Goal: Communication & Community: Answer question/provide support

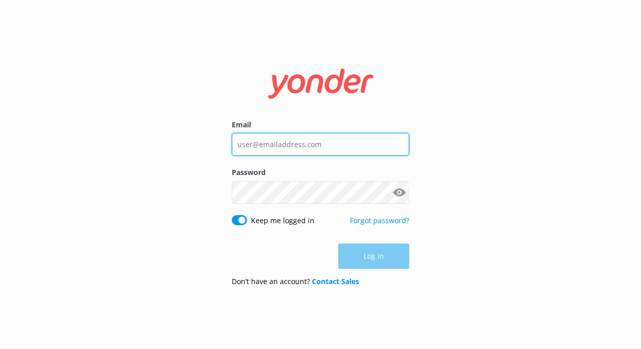
type input "[PERSON_NAME][EMAIL_ADDRESS][DOMAIN_NAME]"
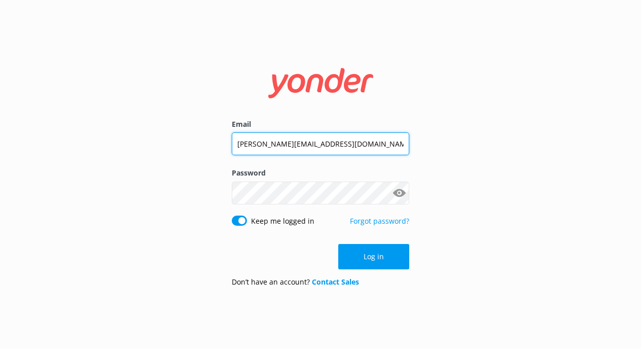
click at [331, 150] on input "[PERSON_NAME][EMAIL_ADDRESS][DOMAIN_NAME]" at bounding box center [320, 143] width 177 height 23
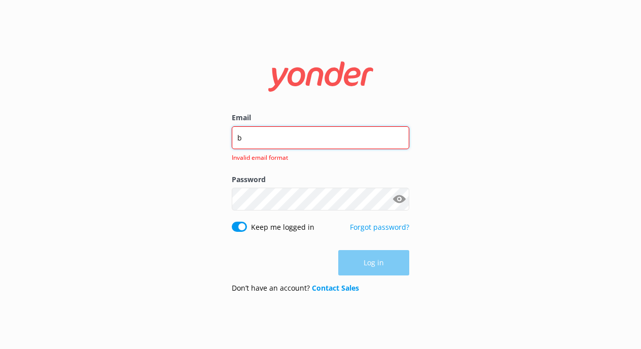
type input "[PERSON_NAME][EMAIL_ADDRESS][DOMAIN_NAME]"
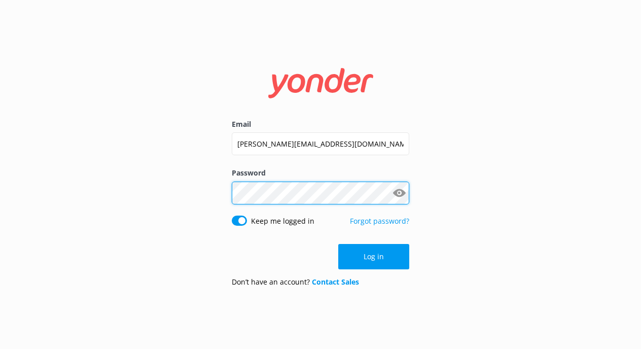
click button "Log in" at bounding box center [373, 256] width 71 height 25
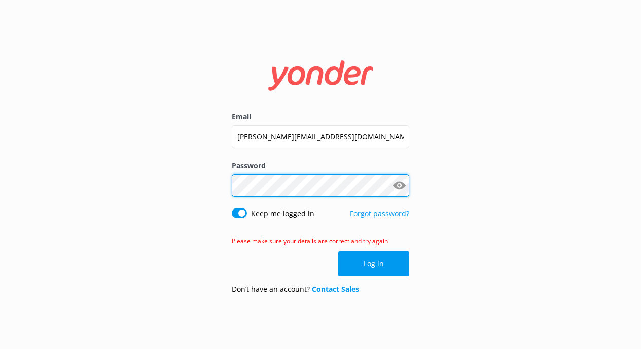
click button "Log in" at bounding box center [373, 263] width 71 height 25
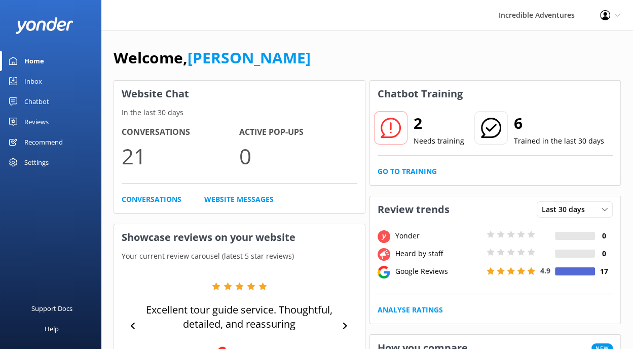
click at [40, 85] on div "Inbox" at bounding box center [33, 81] width 18 height 20
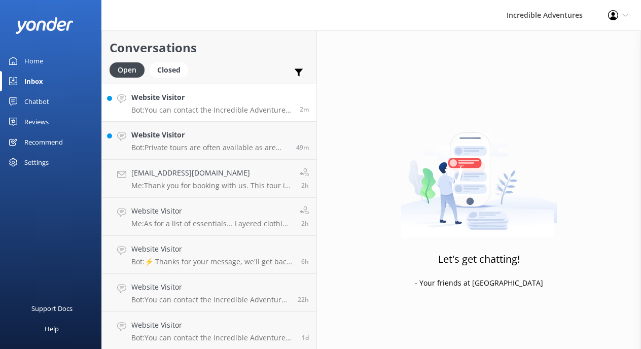
click at [230, 109] on p "Bot: You can contact the Incredible Adventures team at [PHONE_NUMBER], or by em…" at bounding box center [211, 109] width 161 height 9
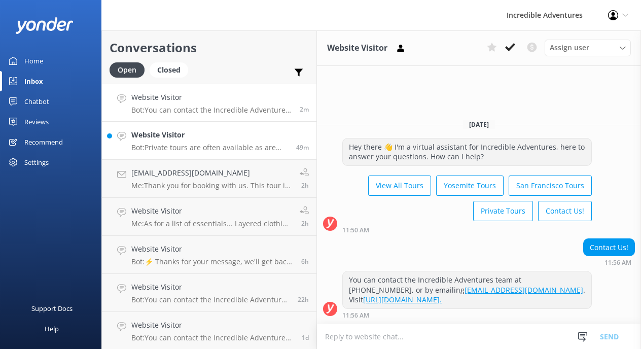
click at [187, 138] on h4 "Website Visitor" at bounding box center [209, 134] width 157 height 11
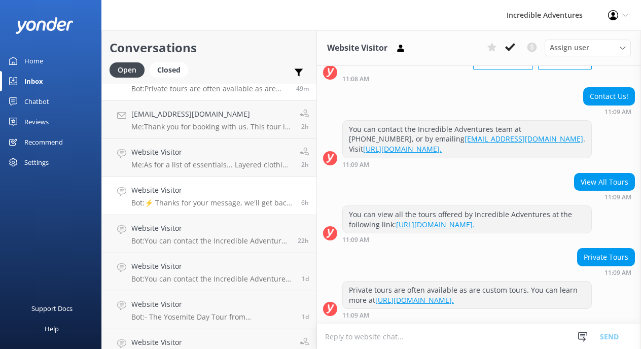
scroll to position [59, 0]
click at [219, 285] on link "Website Visitor Bot: You can contact the Incredible Adventures team at [PHONE_N…" at bounding box center [209, 272] width 214 height 38
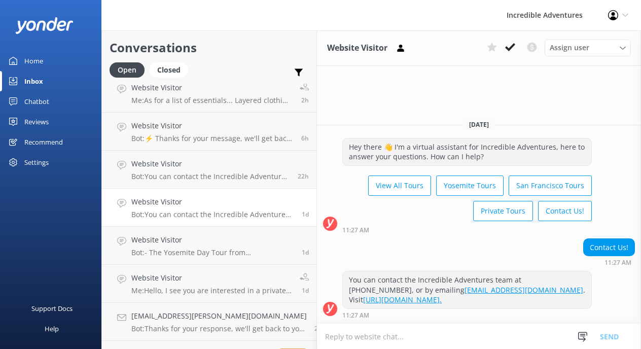
scroll to position [124, 0]
click at [218, 252] on p "Bot: - The Yosemite Day Tour from [GEOGRAPHIC_DATA] focuses on [PERSON_NAME]’s …" at bounding box center [212, 251] width 163 height 9
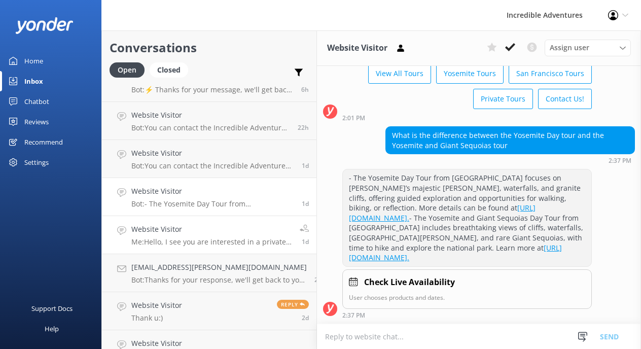
scroll to position [174, 0]
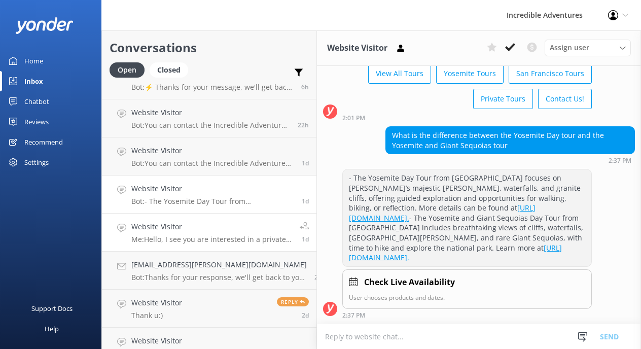
click at [223, 238] on p "Me: Hello, I see you are interested in a private tour? Please let me know if I …" at bounding box center [211, 239] width 161 height 9
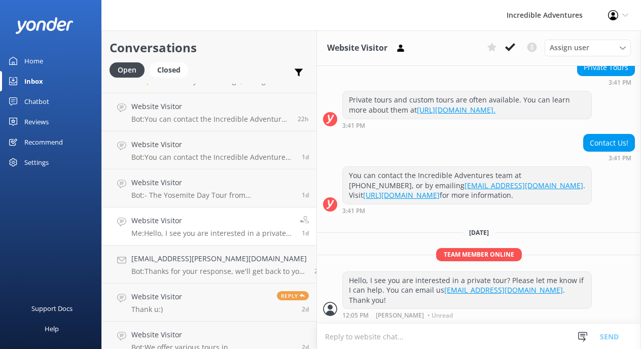
scroll to position [539, 0]
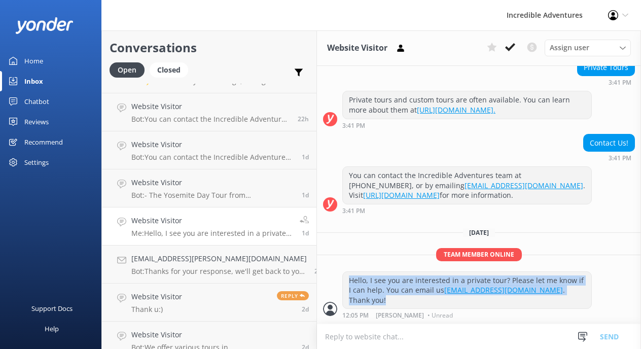
drag, startPoint x: 564, startPoint y: 300, endPoint x: 333, endPoint y: 287, distance: 231.5
click at [343, 287] on div "Hello, I see you are interested in a private tour? Please let me know if I can …" at bounding box center [467, 290] width 248 height 37
copy div "Hello, I see you are interested in a private tour? Please let me know if I can …"
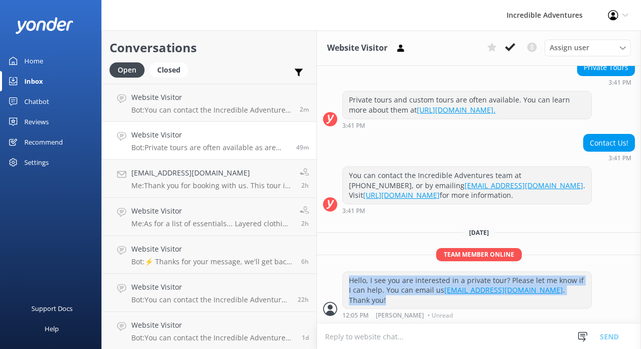
click at [209, 132] on h4 "Website Visitor" at bounding box center [209, 134] width 157 height 11
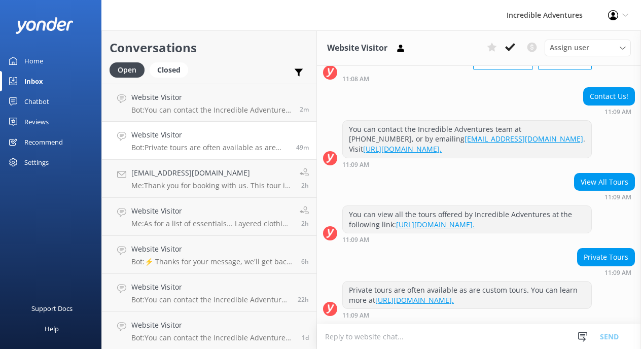
click at [397, 329] on textarea at bounding box center [479, 336] width 324 height 25
paste textarea "Hello, I see you are interested in a private tour? Please let me know if I can …"
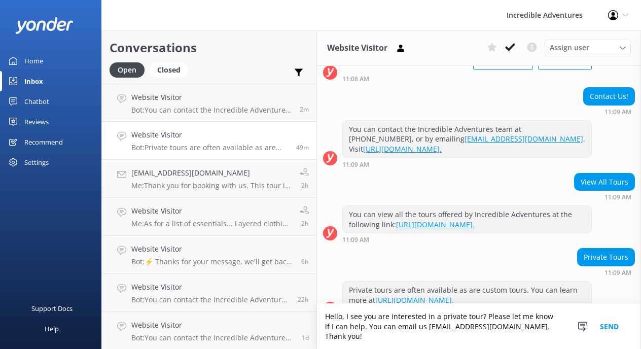
scroll to position [134, 0]
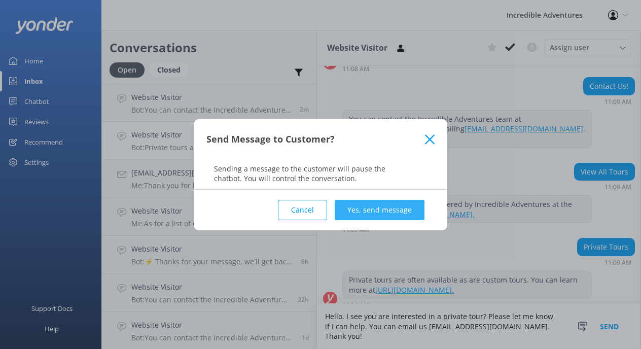
type textarea "Hello, I see you are interested in a private tour? Please let me know if I can …"
click at [404, 206] on button "Yes, send message" at bounding box center [380, 210] width 90 height 20
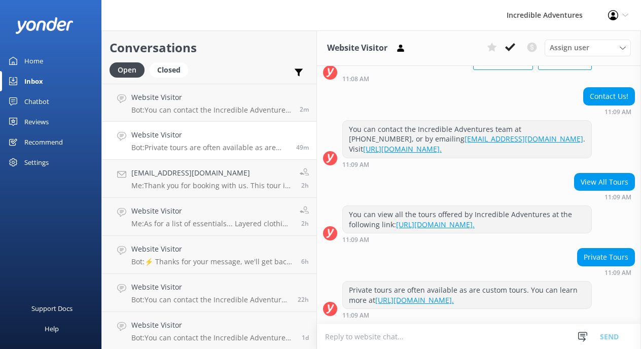
scroll to position [199, 0]
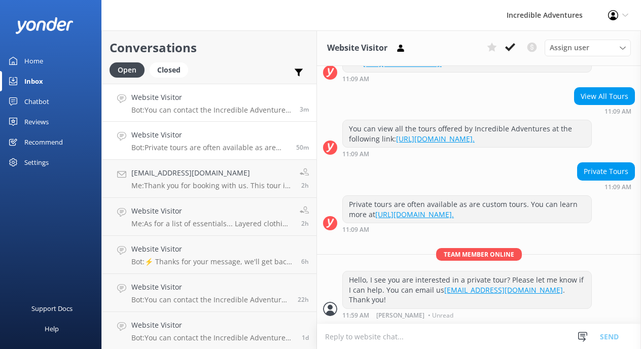
click at [227, 107] on p "Bot: You can contact the Incredible Adventures team at [PHONE_NUMBER], or by em…" at bounding box center [211, 109] width 161 height 9
